Goal: Book appointment/travel/reservation

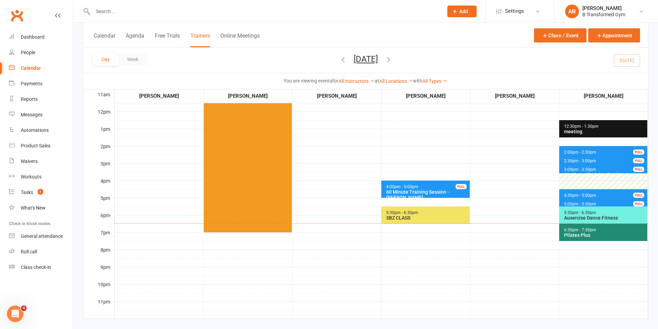
click at [579, 218] on div "Ausercise Dance Fitness" at bounding box center [605, 218] width 82 height 6
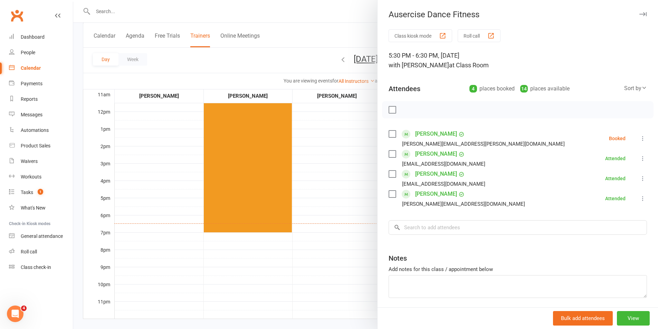
click at [393, 134] on label at bounding box center [392, 134] width 7 height 7
drag, startPoint x: 419, startPoint y: 111, endPoint x: 388, endPoint y: 37, distance: 79.7
click at [419, 110] on icon "button" at bounding box center [422, 110] width 8 height 8
click at [450, 112] on icon "button" at bounding box center [451, 110] width 8 height 8
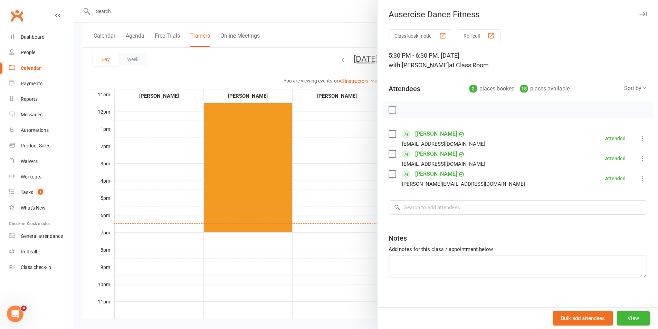
click at [362, 186] on div at bounding box center [365, 164] width 585 height 329
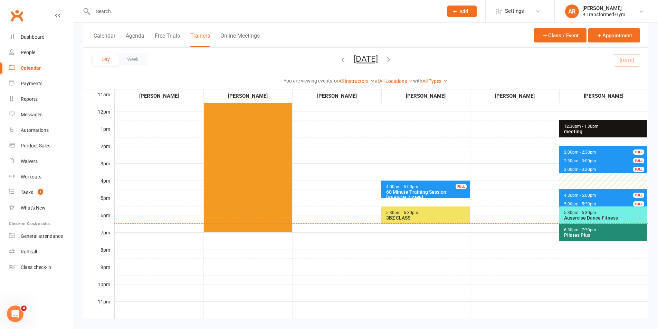
click at [457, 220] on div "3BZ CLASS" at bounding box center [427, 218] width 82 height 6
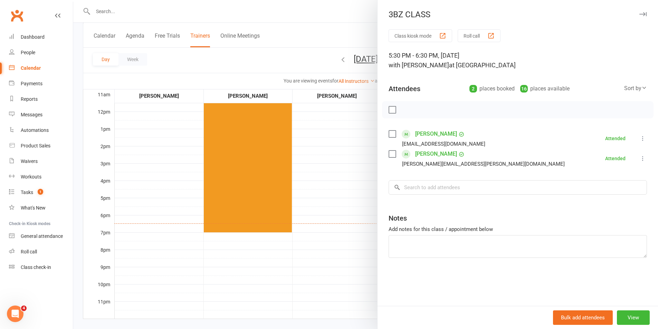
click at [367, 177] on div at bounding box center [365, 164] width 585 height 329
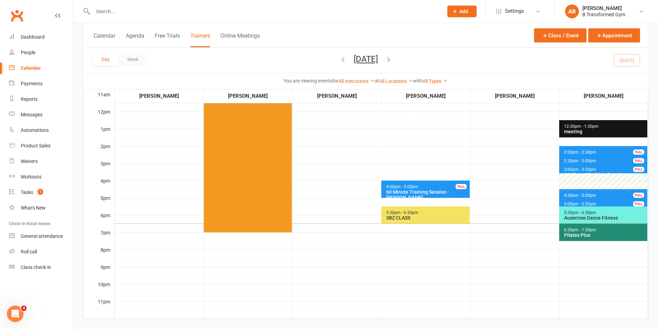
click at [568, 202] on span "5:00pm - 5:30pm" at bounding box center [580, 204] width 33 height 5
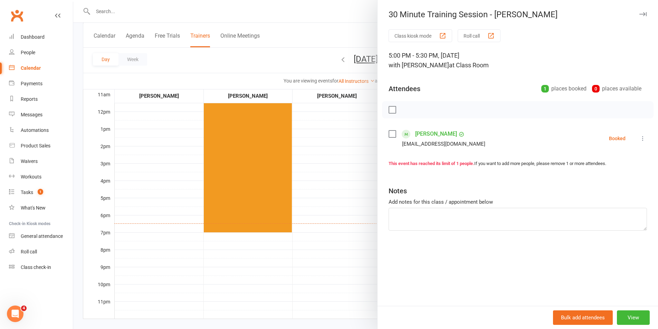
click at [389, 133] on label at bounding box center [392, 134] width 7 height 7
click at [405, 111] on icon "button" at bounding box center [408, 110] width 8 height 8
click at [366, 162] on div at bounding box center [365, 164] width 585 height 329
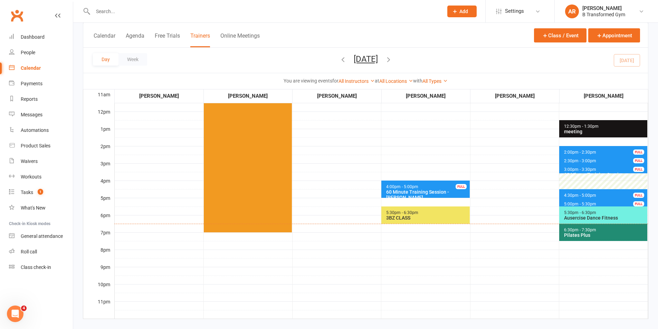
click at [562, 202] on span "5:00pm - 5:30pm 30 Minute Training Session - [PERSON_NAME] FULL" at bounding box center [603, 203] width 88 height 10
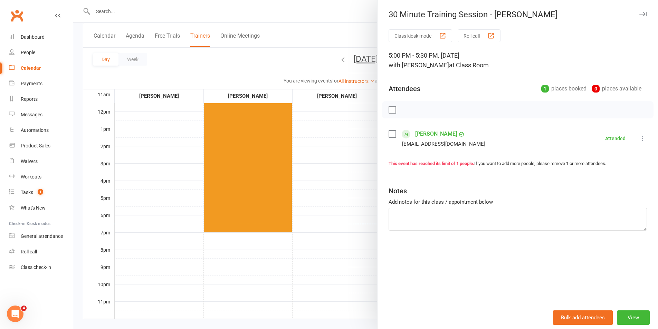
click at [369, 168] on div at bounding box center [365, 164] width 585 height 329
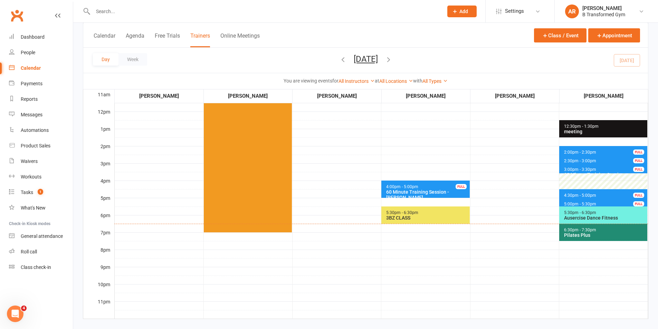
click at [577, 192] on span "4:30pm - 5:00pm 30 Minute Training Session - [PERSON_NAME] FULL" at bounding box center [603, 194] width 88 height 10
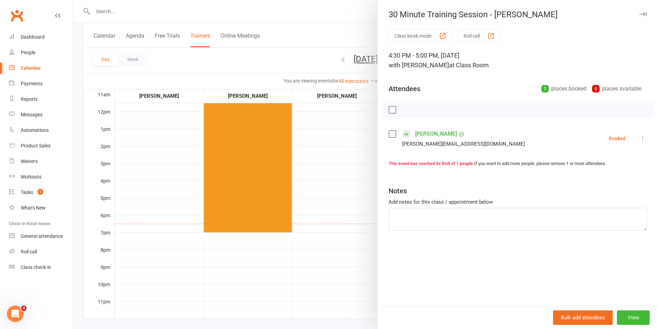
click at [391, 133] on label at bounding box center [392, 134] width 7 height 7
click at [407, 112] on icon "button" at bounding box center [408, 110] width 6 height 6
click at [356, 164] on div at bounding box center [365, 164] width 585 height 329
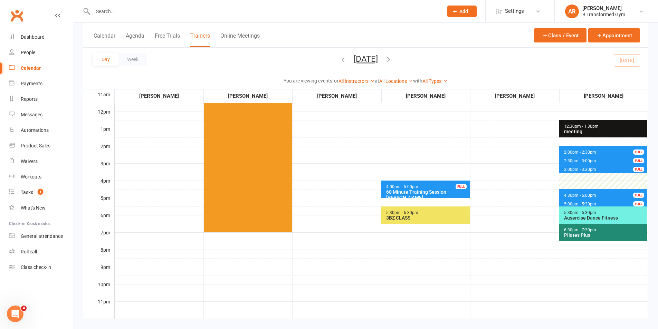
click at [447, 192] on div "60 Minute Training Session - [PERSON_NAME]" at bounding box center [427, 194] width 82 height 11
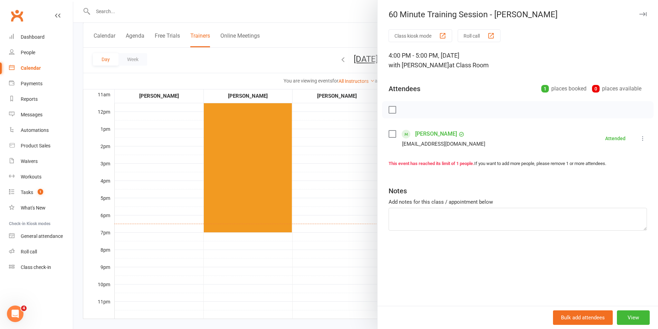
click at [360, 154] on div at bounding box center [365, 164] width 585 height 329
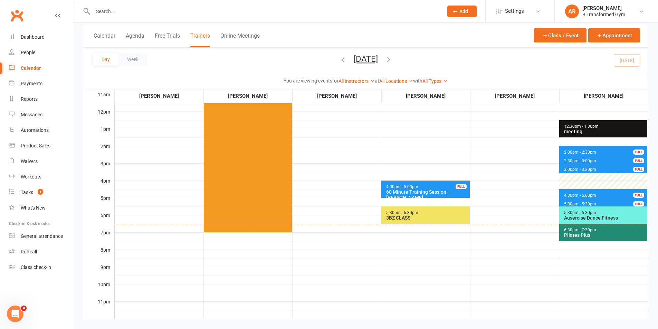
scroll to position [138, 0]
